Goal: Navigation & Orientation: Find specific page/section

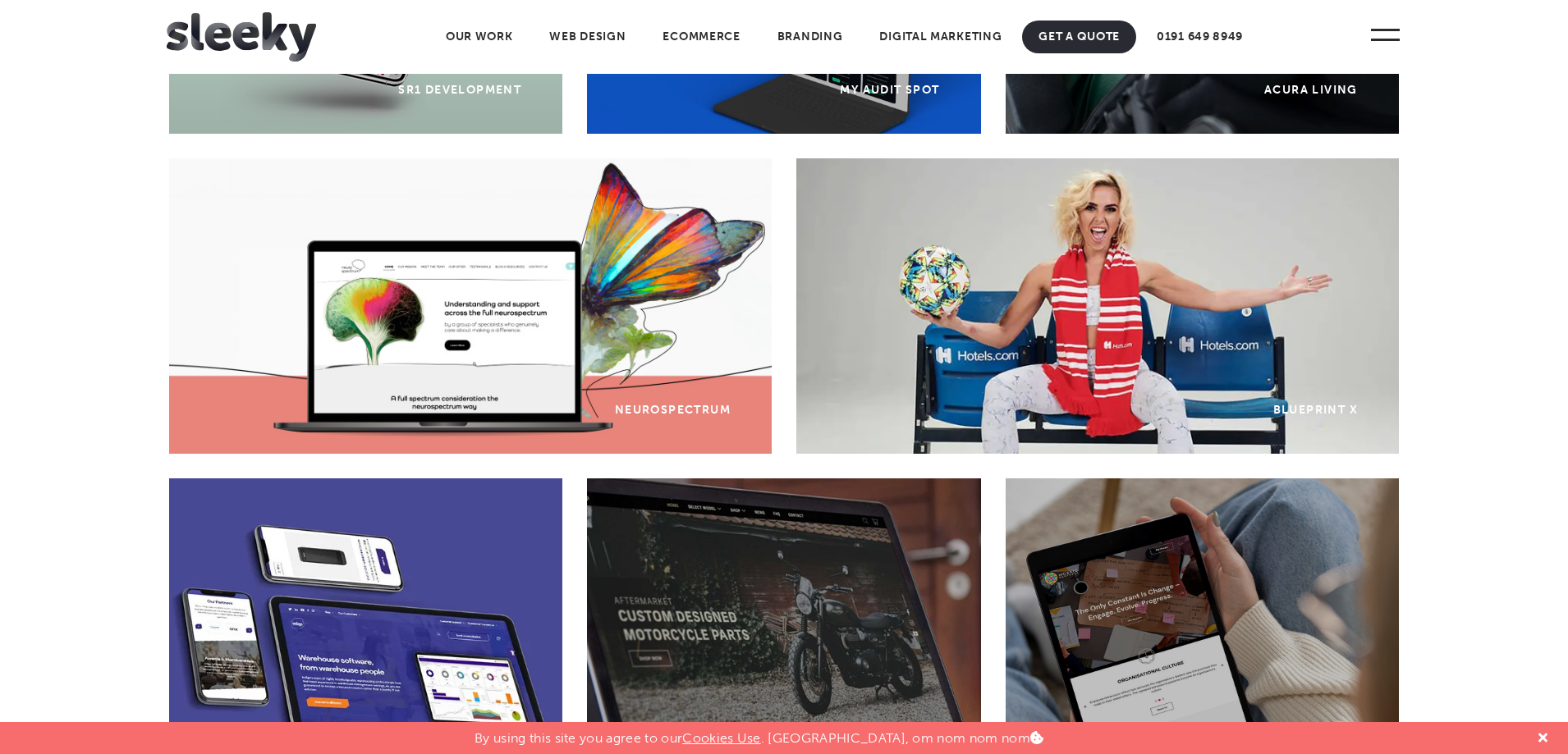
scroll to position [903, 0]
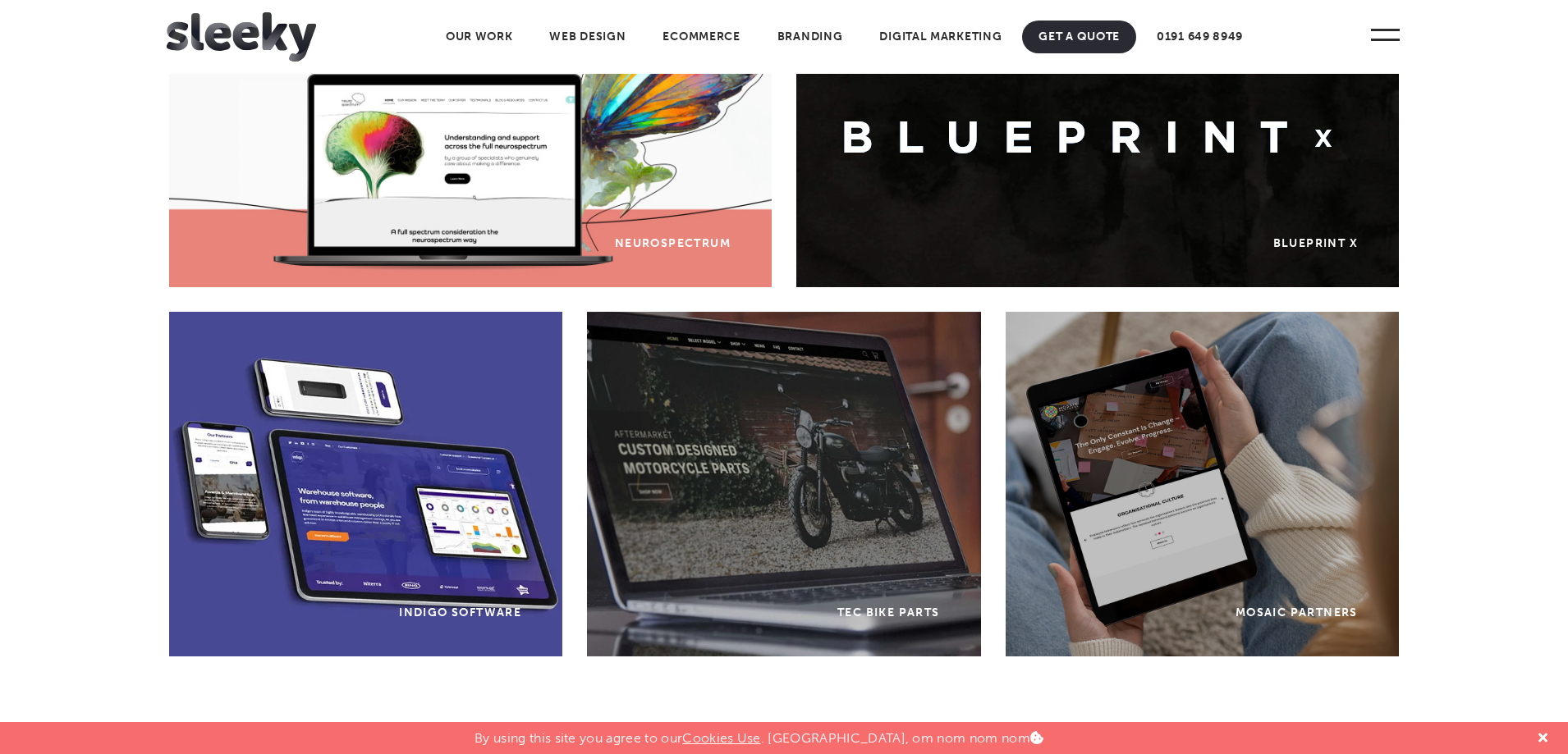
click at [404, 469] on div "Indigo Software" at bounding box center [365, 485] width 393 height 345
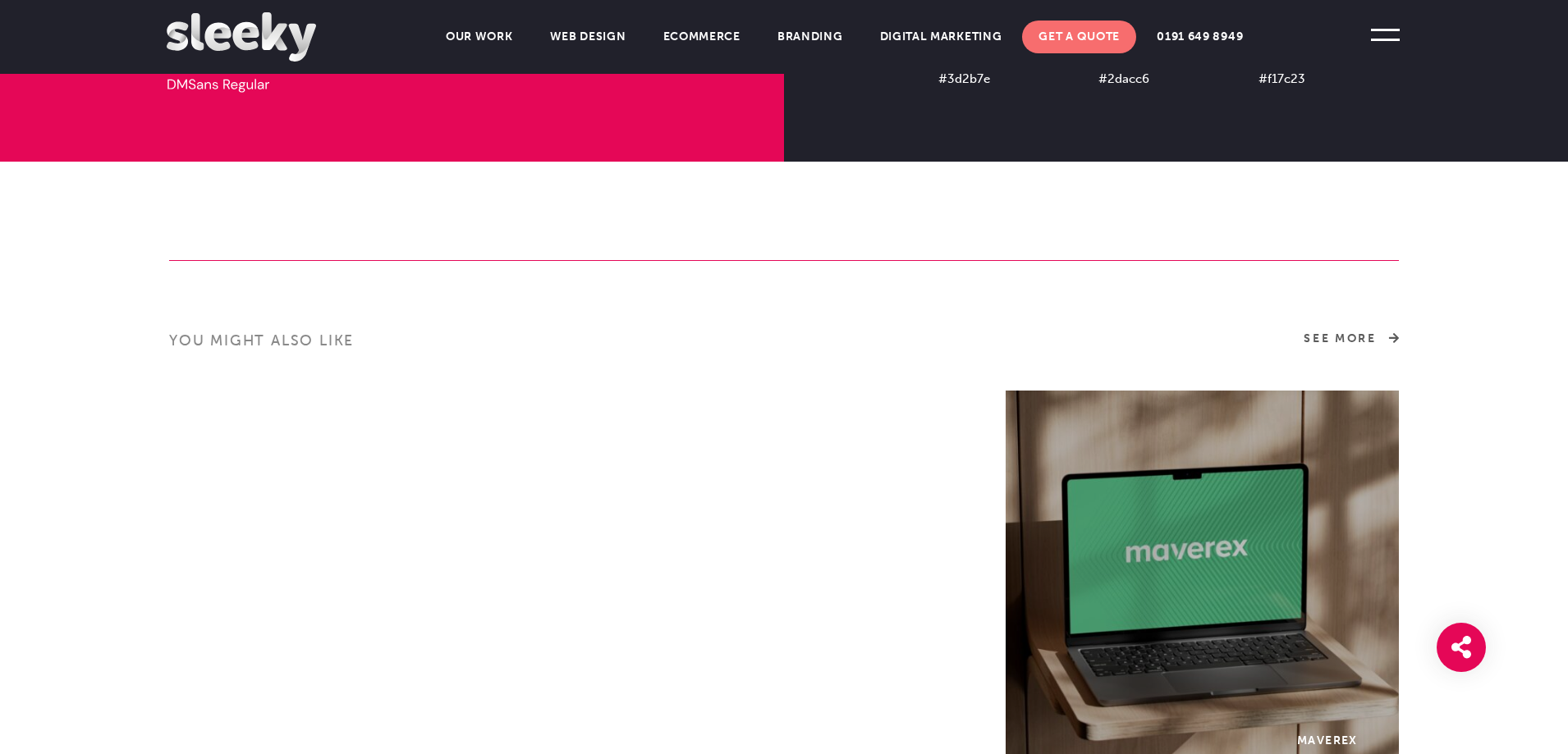
scroll to position [4267, 0]
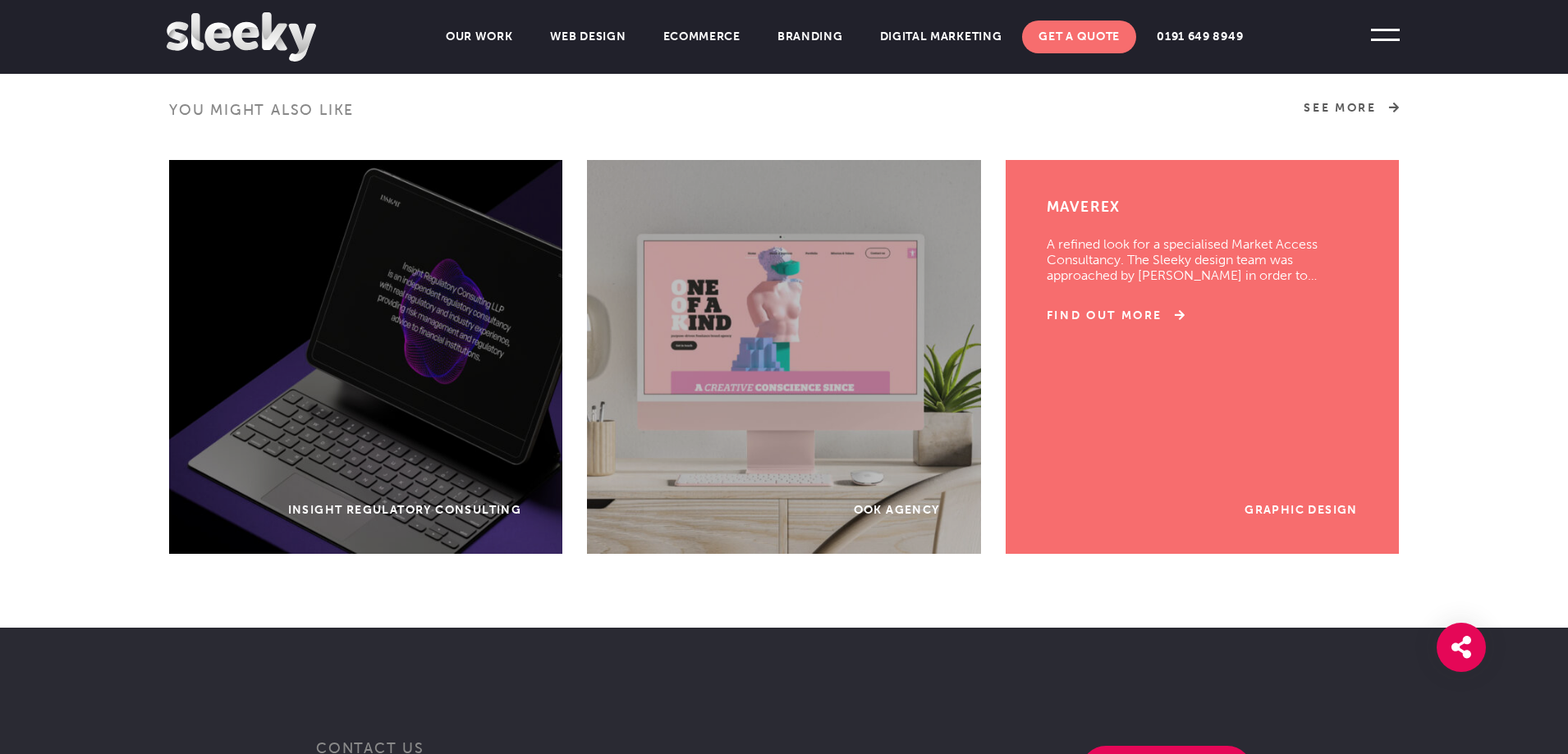
click at [1197, 364] on div "Graphic Design Maverex A refined look for a specialised Market Access Consultan…" at bounding box center [1202, 357] width 393 height 394
click at [1302, 496] on div "Graphic Design Maverex A refined look for a specialised Market Access Consultan…" at bounding box center [1202, 357] width 393 height 394
click at [1320, 508] on link "Graphic Design" at bounding box center [1302, 509] width 114 height 14
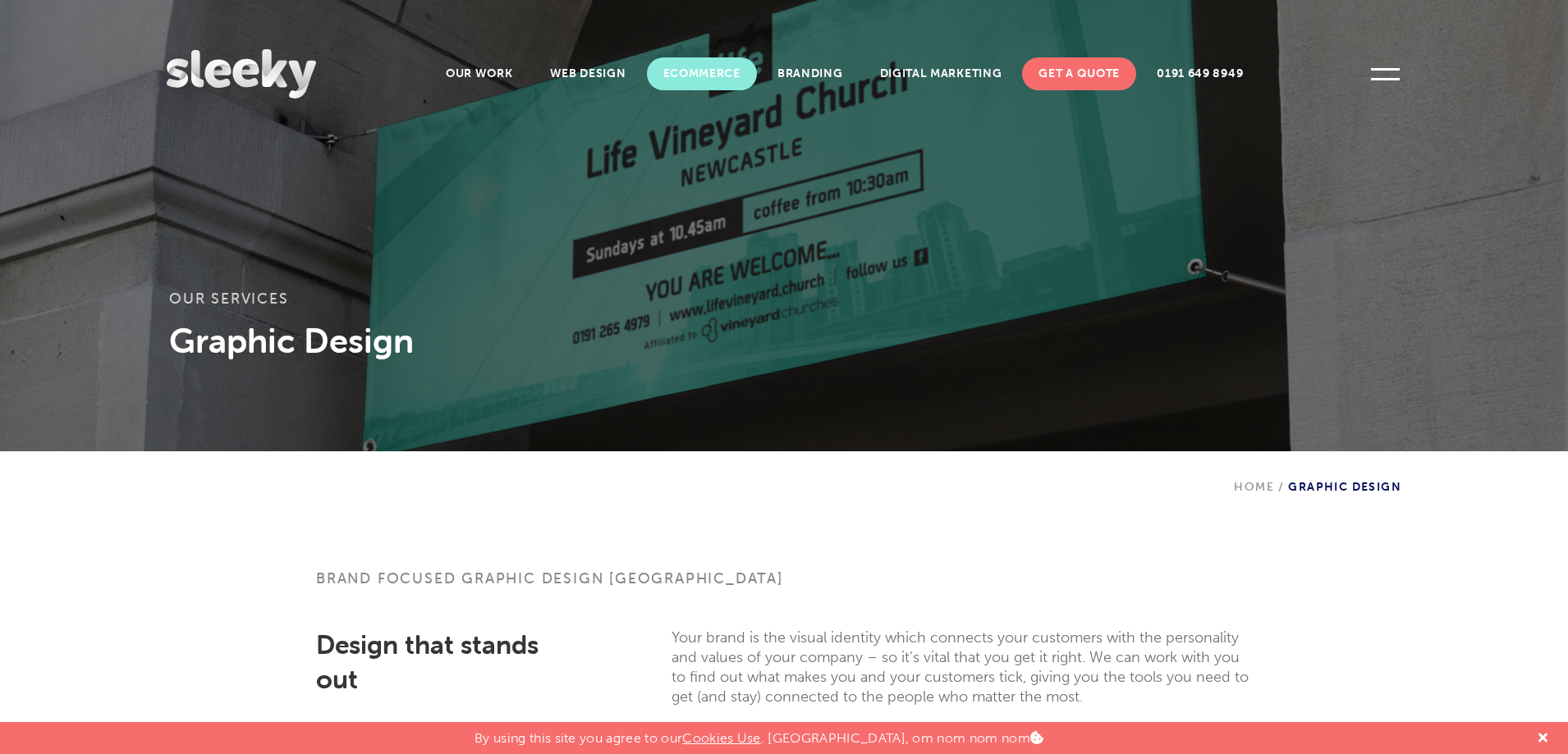
click at [709, 63] on link "Ecommerce" at bounding box center [702, 73] width 110 height 33
